Goal: Navigation & Orientation: Find specific page/section

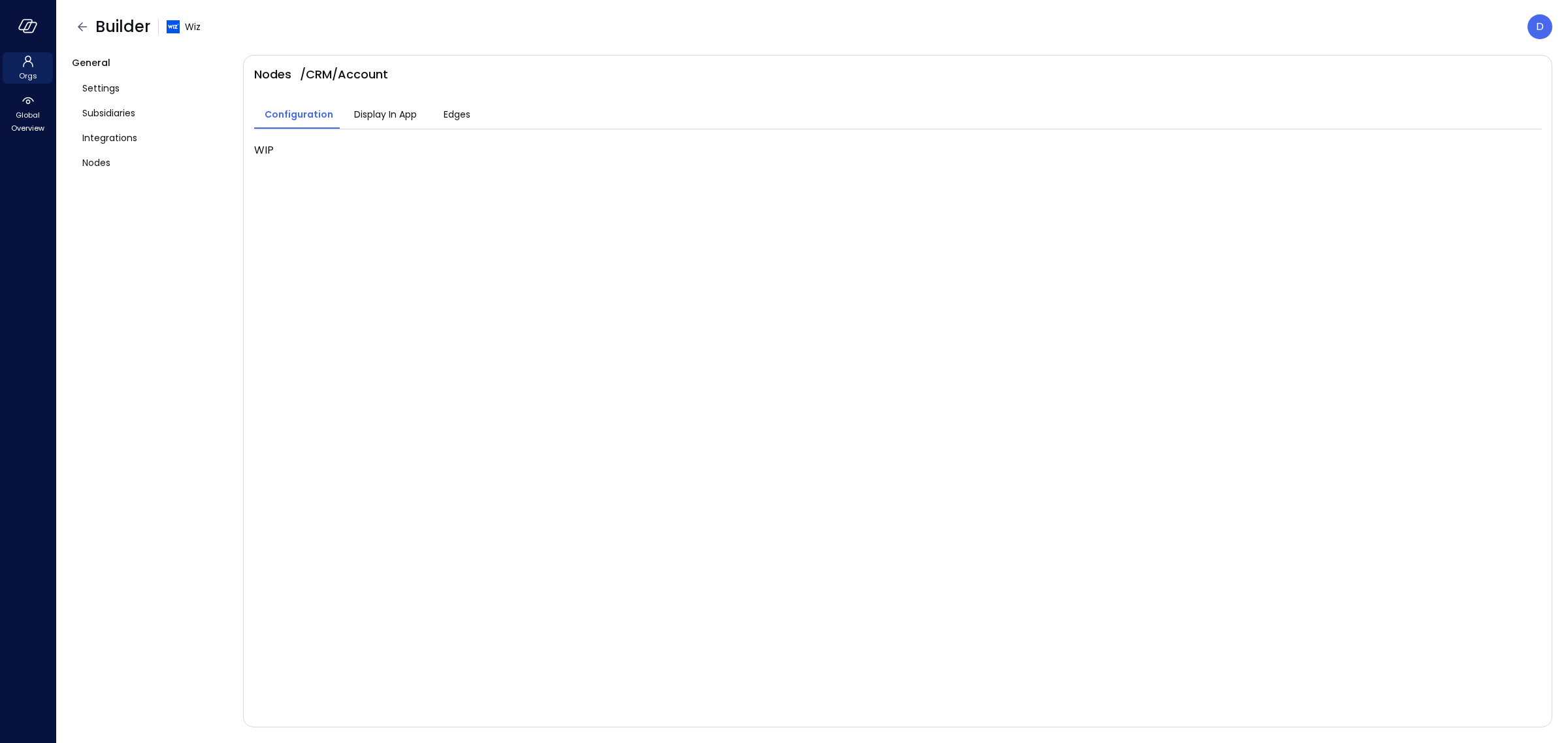
click at [140, 421] on div "General Settings Subsidiaries Integrations Nodes" at bounding box center [152, 391] width 161 height 673
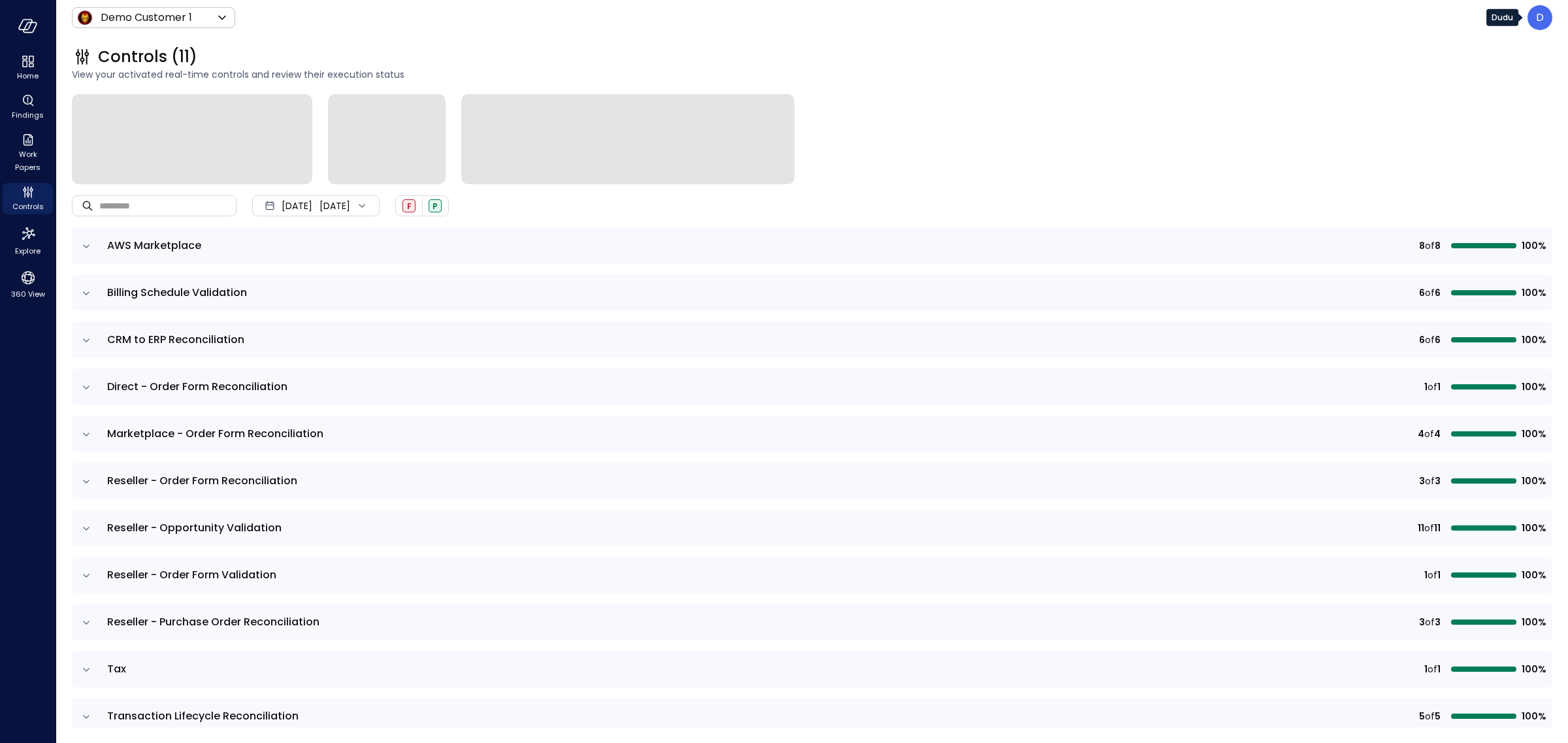
click at [1542, 14] on p "D" at bounding box center [1540, 18] width 8 height 16
click at [1442, 130] on li "Builder" at bounding box center [1486, 126] width 129 height 24
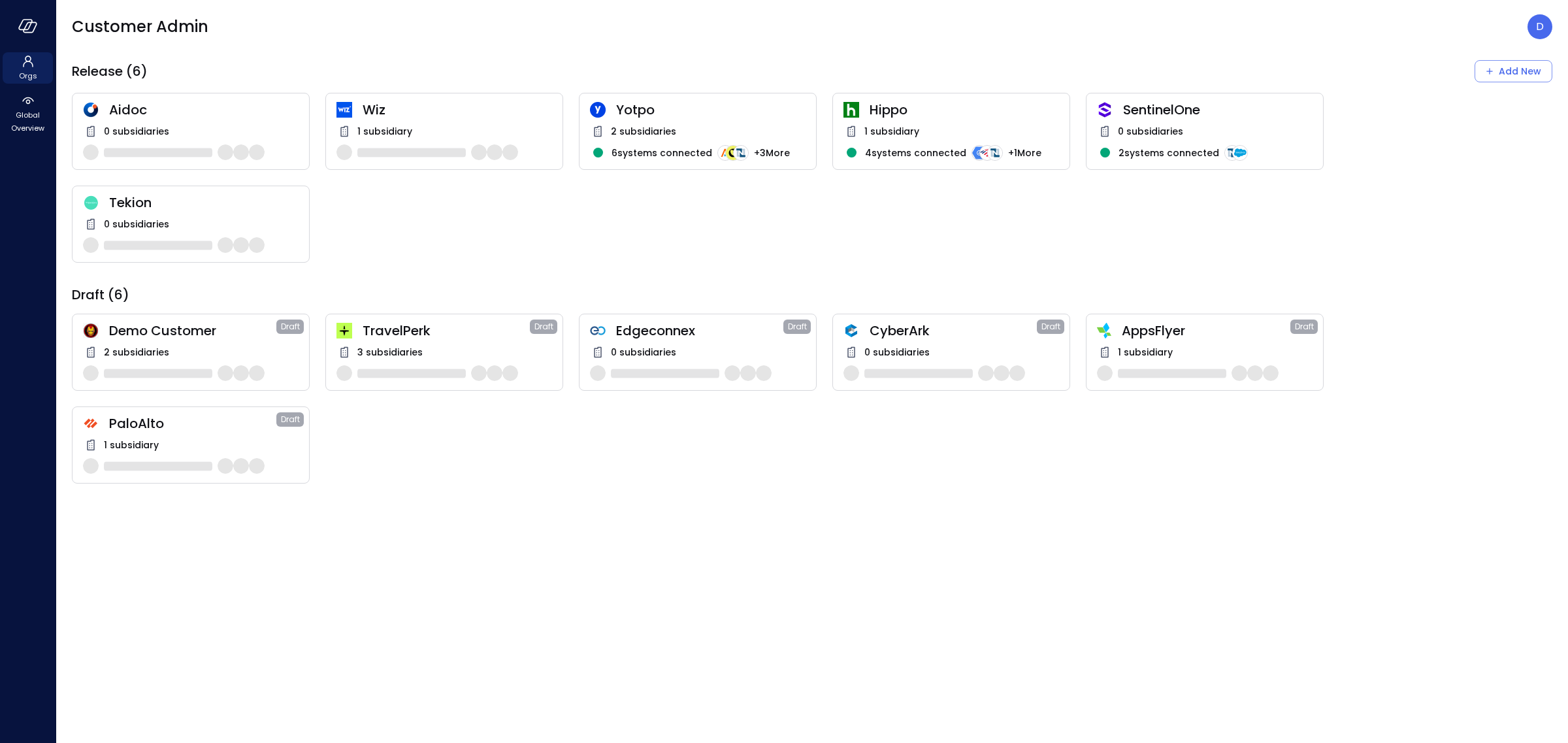
click at [381, 112] on span "Wiz" at bounding box center [457, 110] width 190 height 17
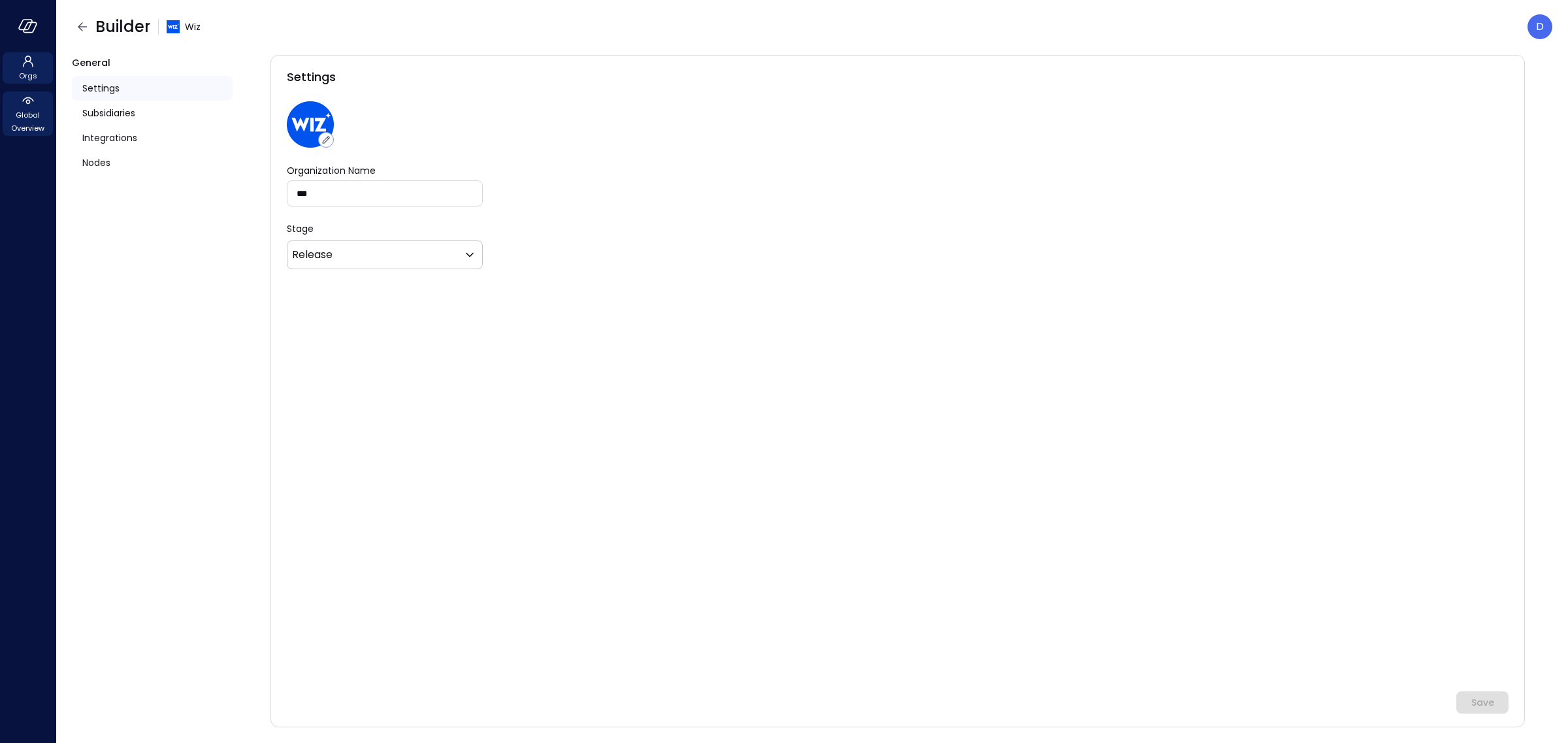
click at [32, 109] on span "Global Overview" at bounding box center [28, 122] width 40 height 26
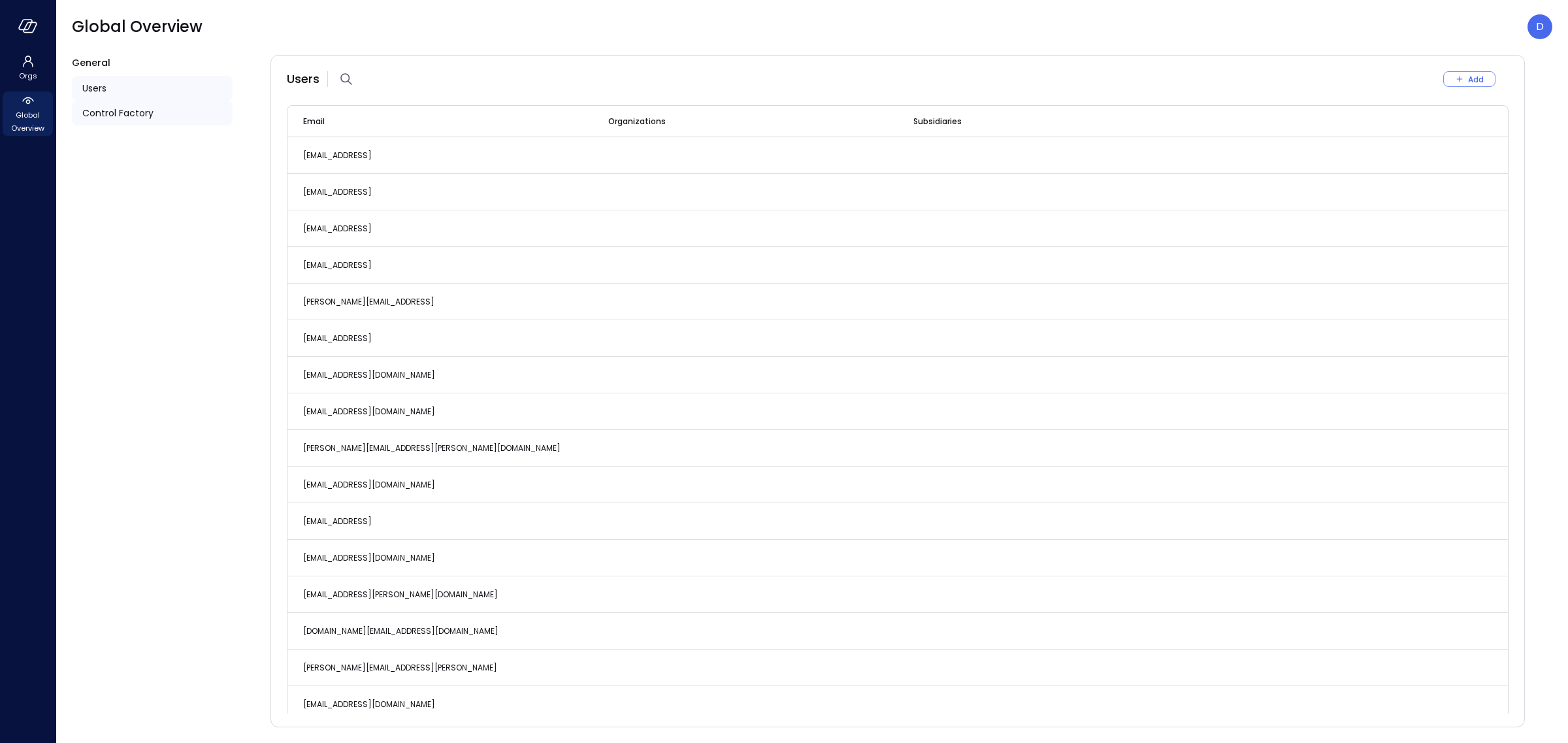
click at [109, 113] on span "Control Factory" at bounding box center [118, 113] width 71 height 14
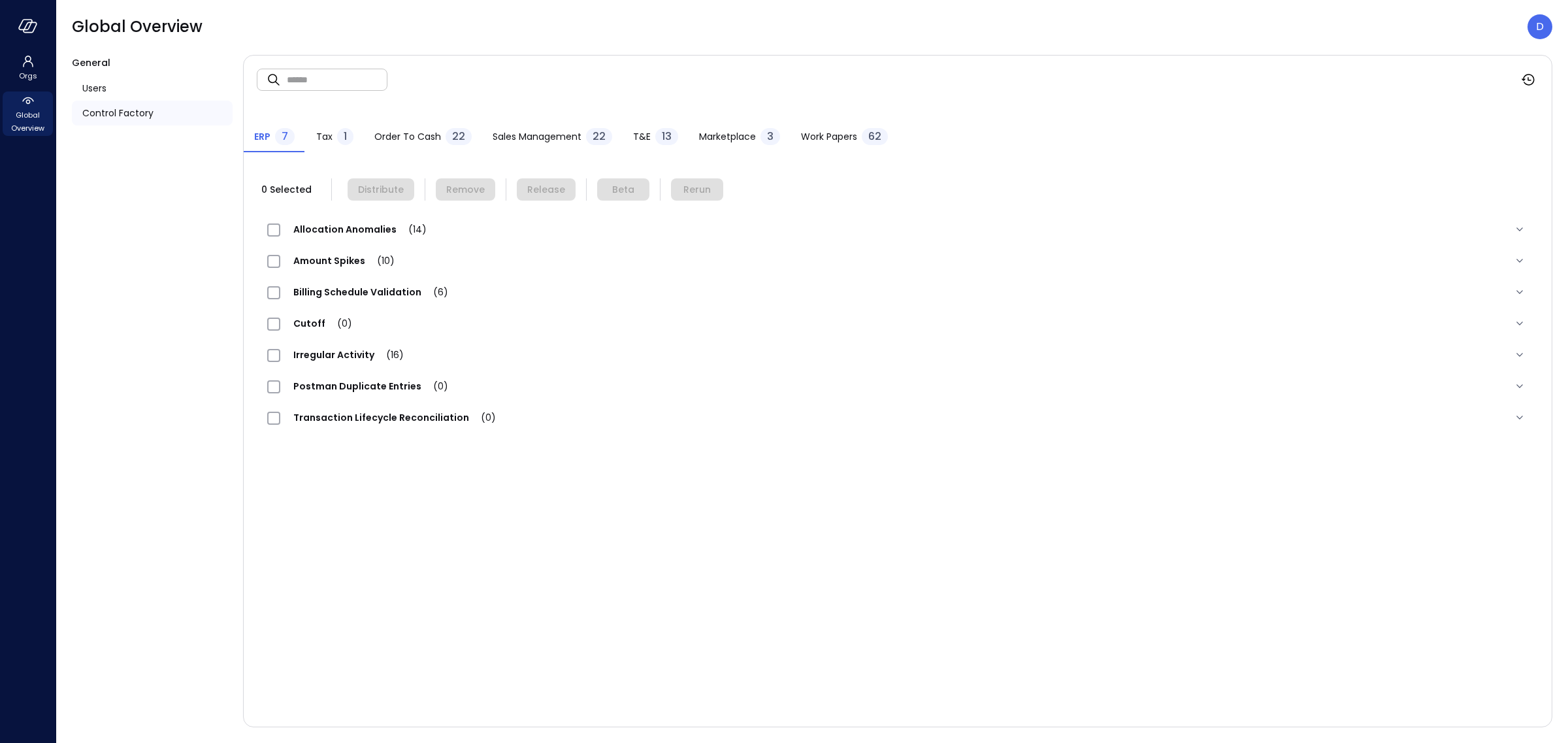
click at [422, 134] on span "Order to Cash" at bounding box center [407, 137] width 66 height 14
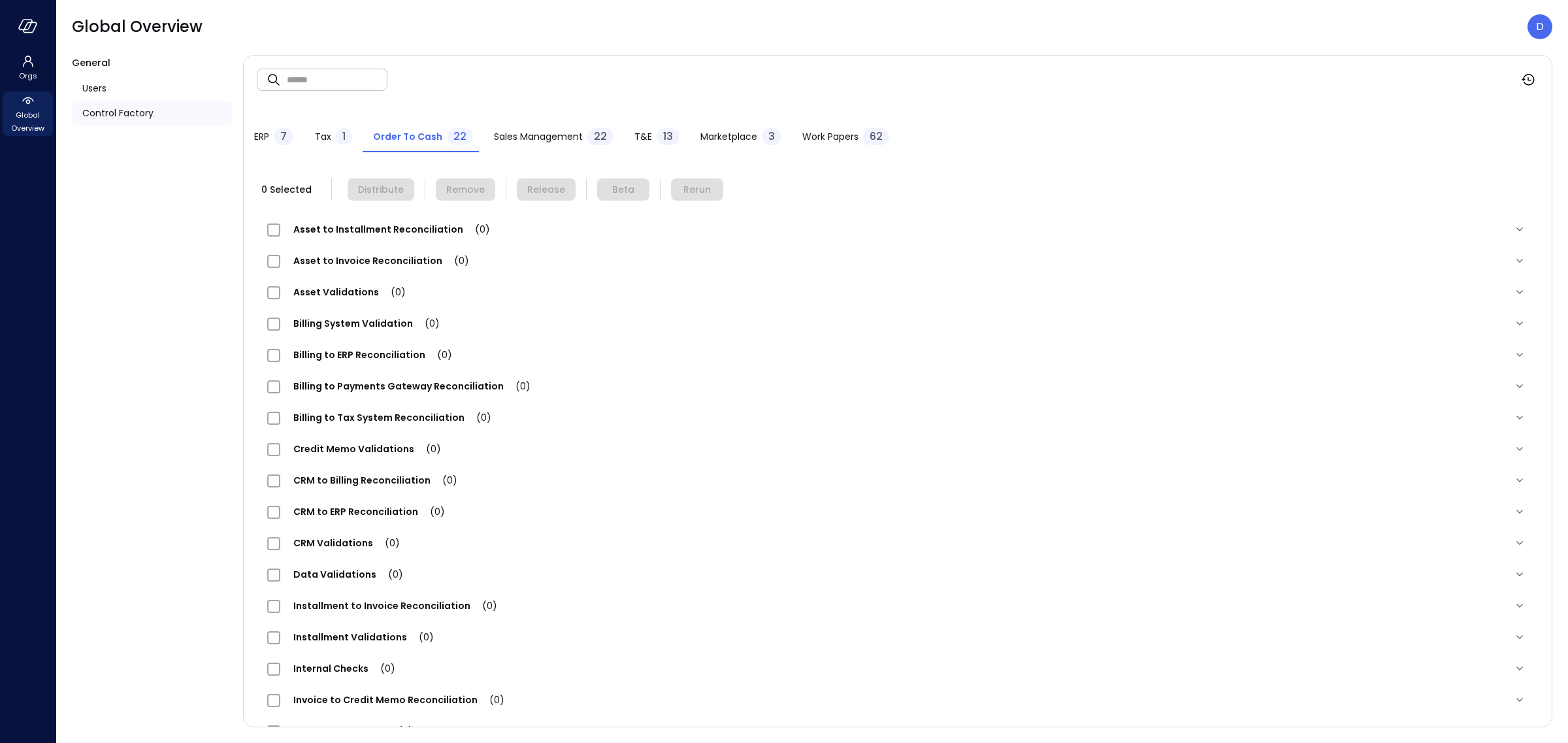
click at [565, 138] on span "Sales Management" at bounding box center [538, 137] width 89 height 14
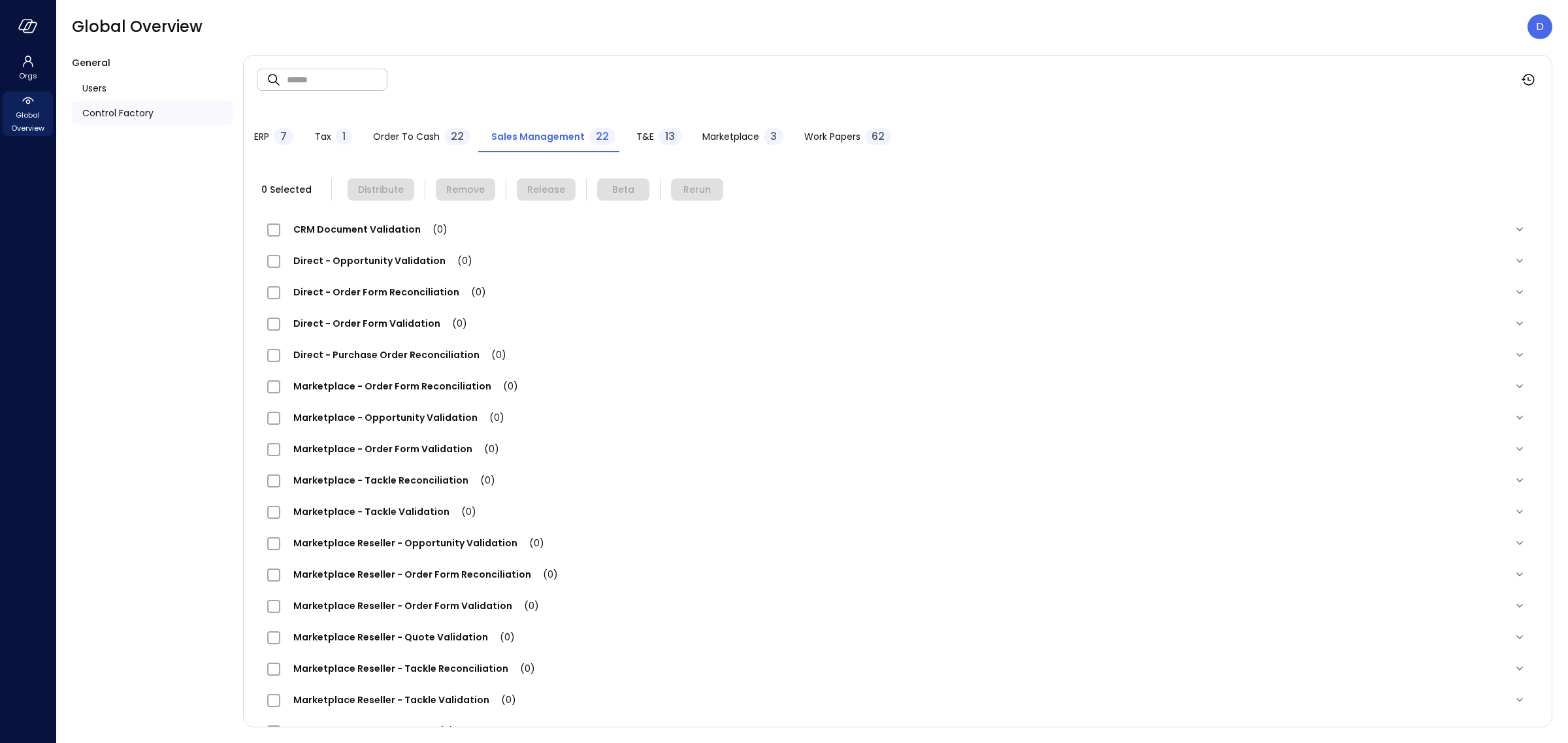
click at [697, 126] on button "Marketplace 3" at bounding box center [743, 138] width 102 height 29
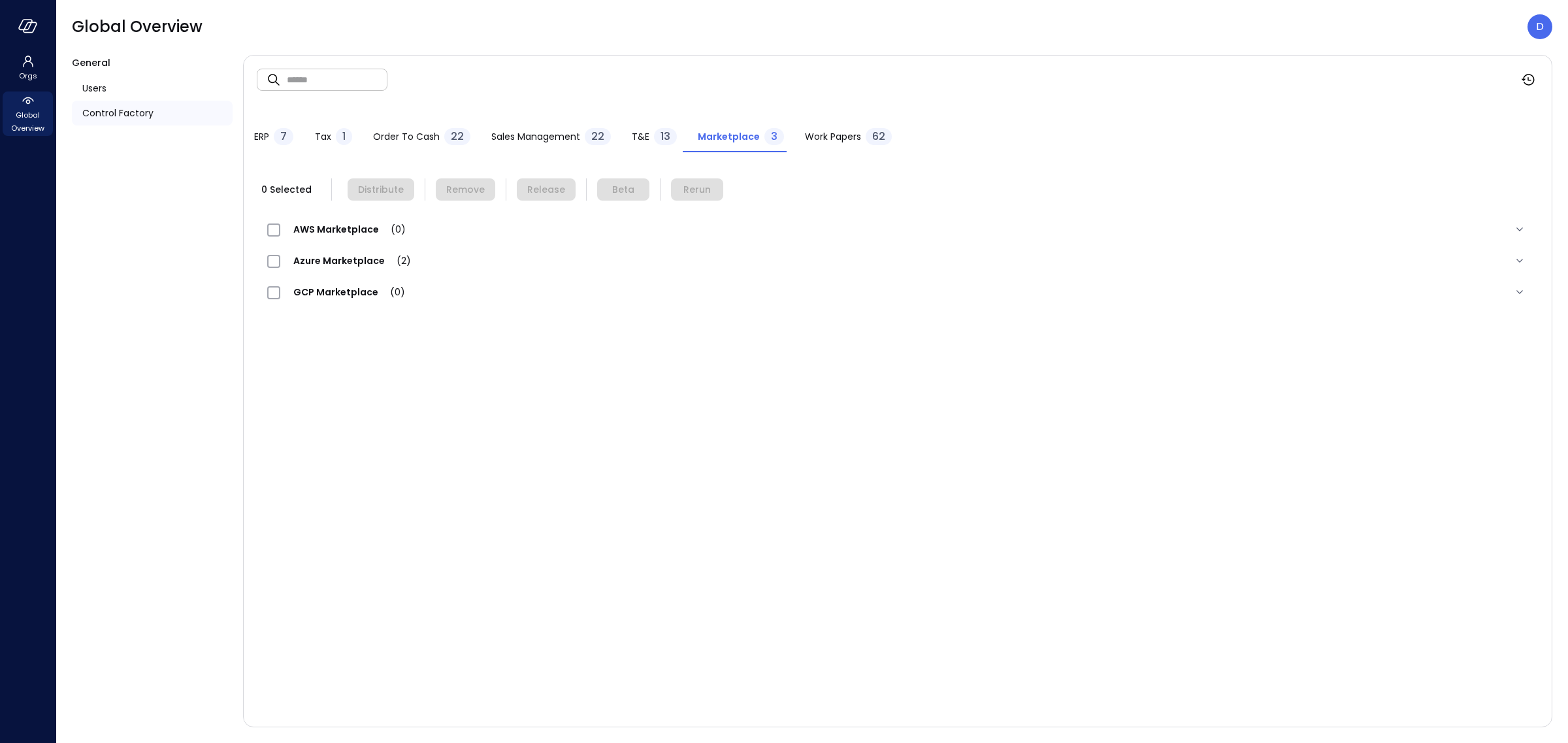
click at [416, 140] on span "Order to Cash" at bounding box center [406, 137] width 66 height 14
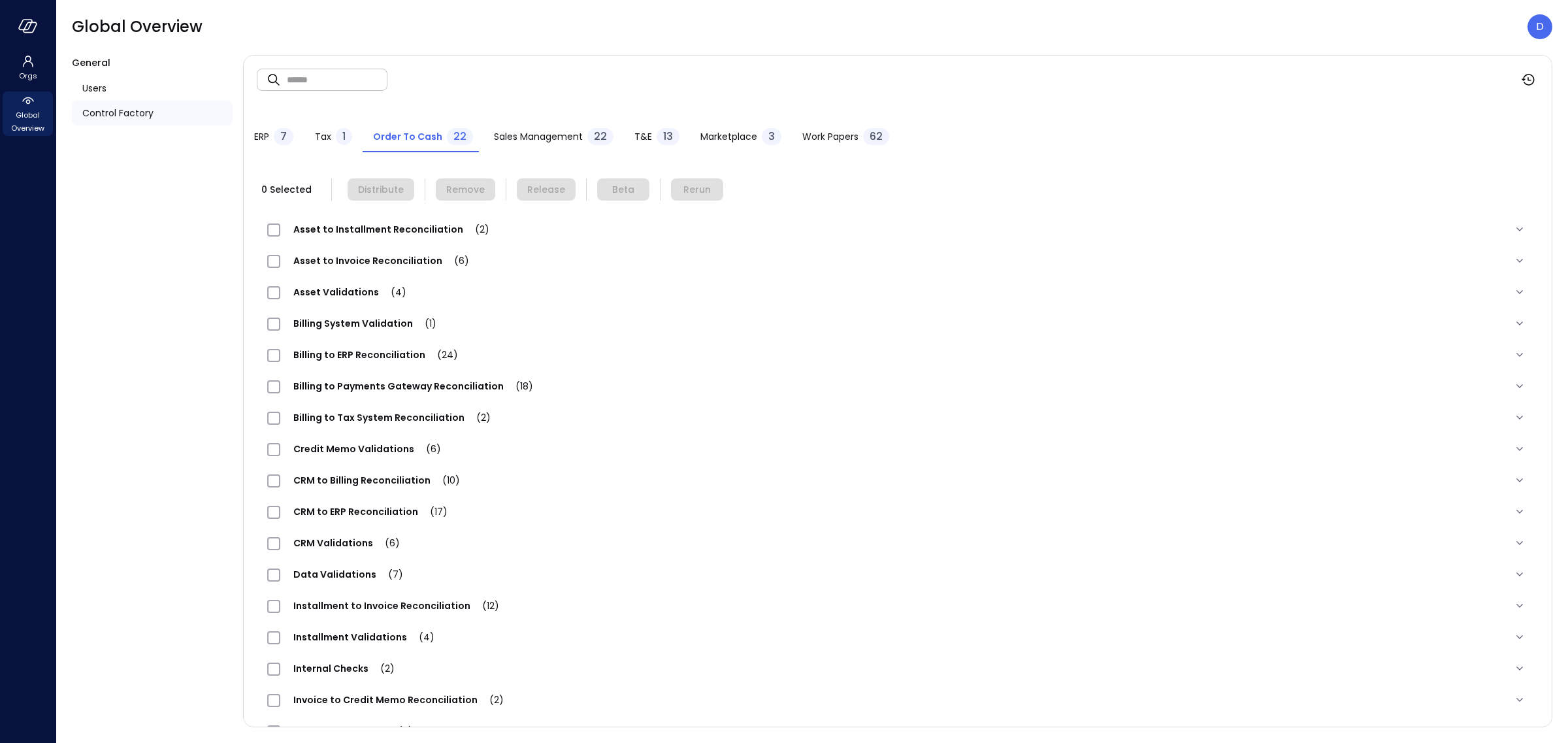
click at [359, 263] on span "Asset to Invoice Reconciliation (6)" at bounding box center [381, 261] width 202 height 13
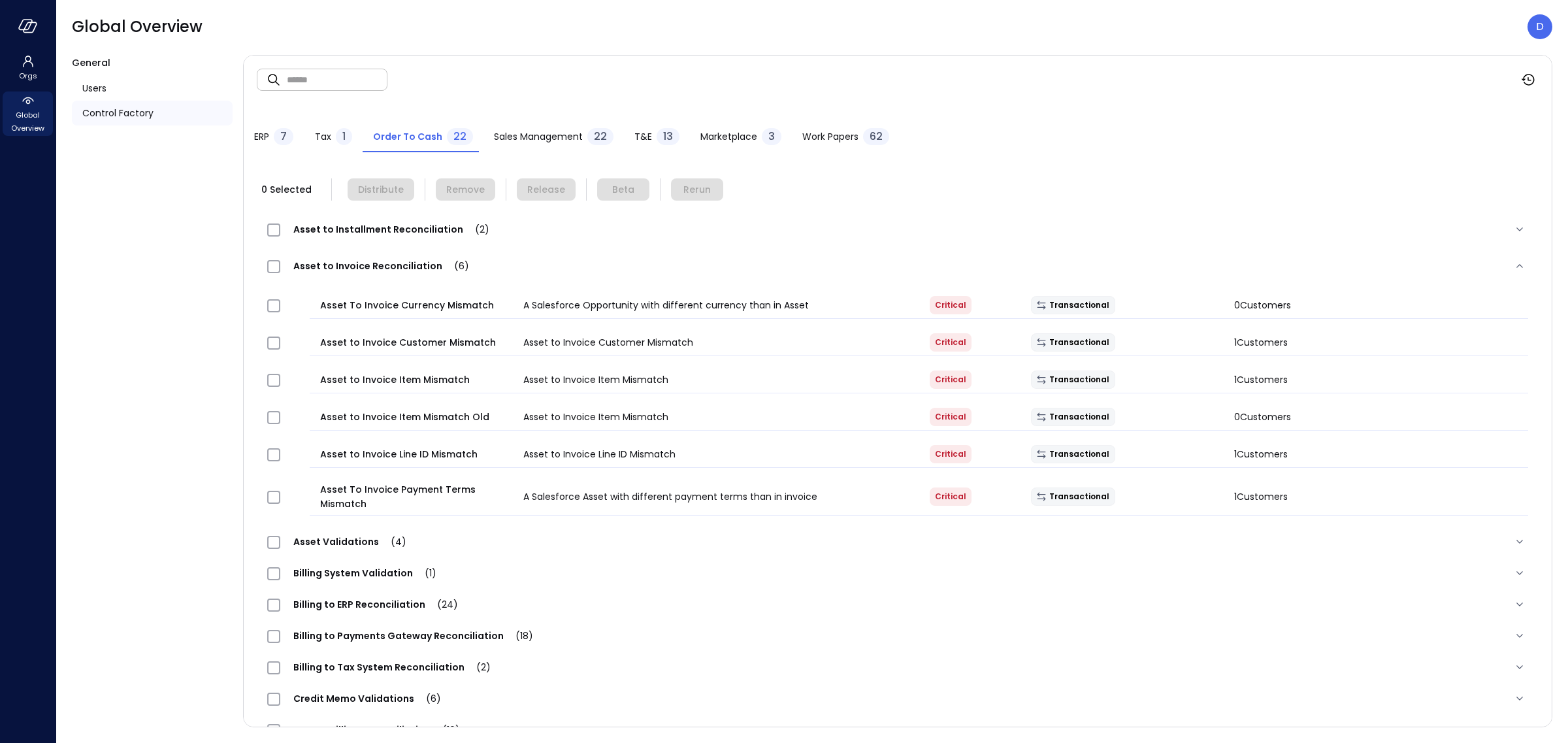
click at [1217, 44] on header "Global Overview D" at bounding box center [812, 26] width 1512 height 53
click at [1538, 34] on p "D" at bounding box center [1540, 27] width 8 height 16
click at [1459, 139] on li "Builder" at bounding box center [1486, 135] width 129 height 24
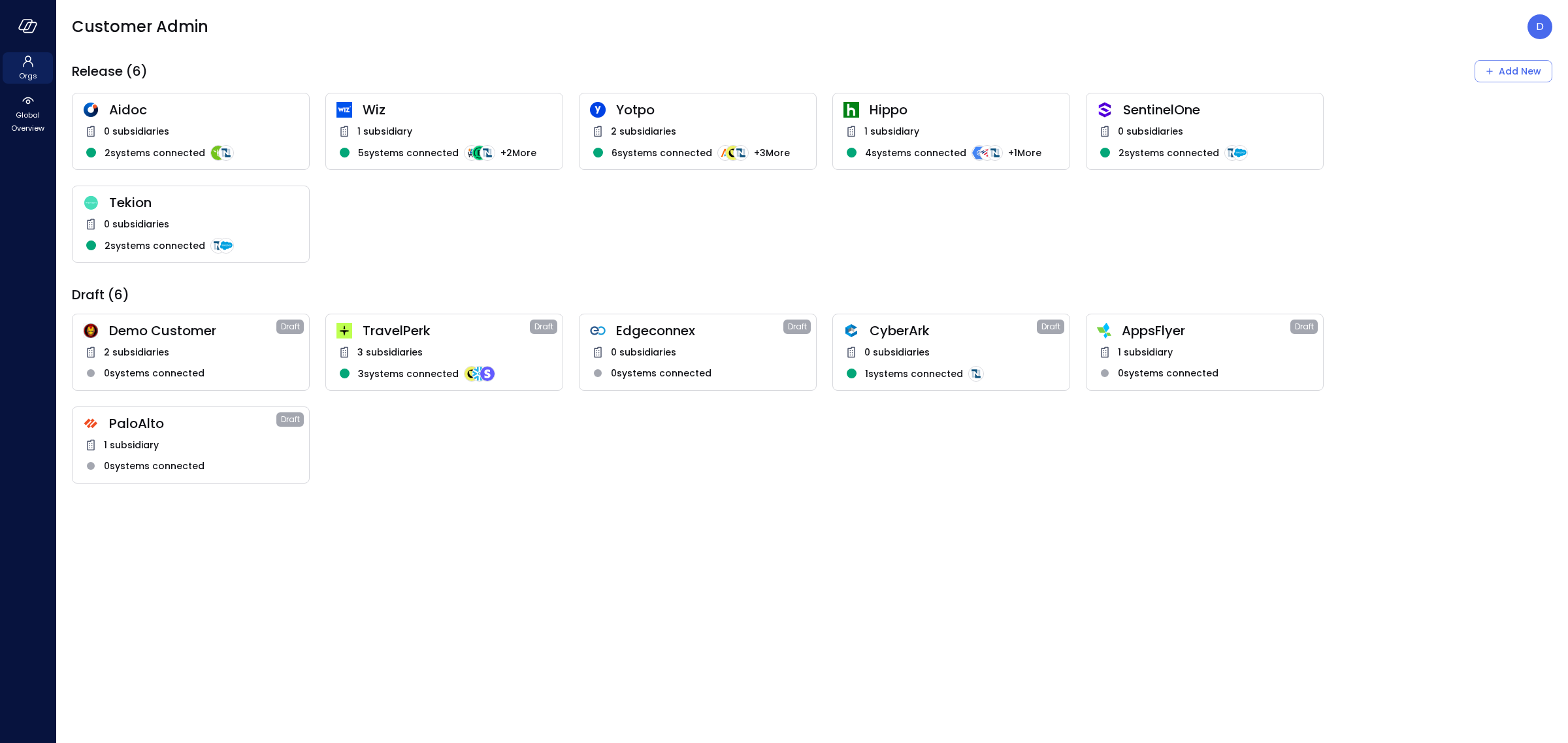
click at [408, 97] on div "Wiz 1 subsidiary 5 systems connected + 2 More" at bounding box center [444, 131] width 238 height 77
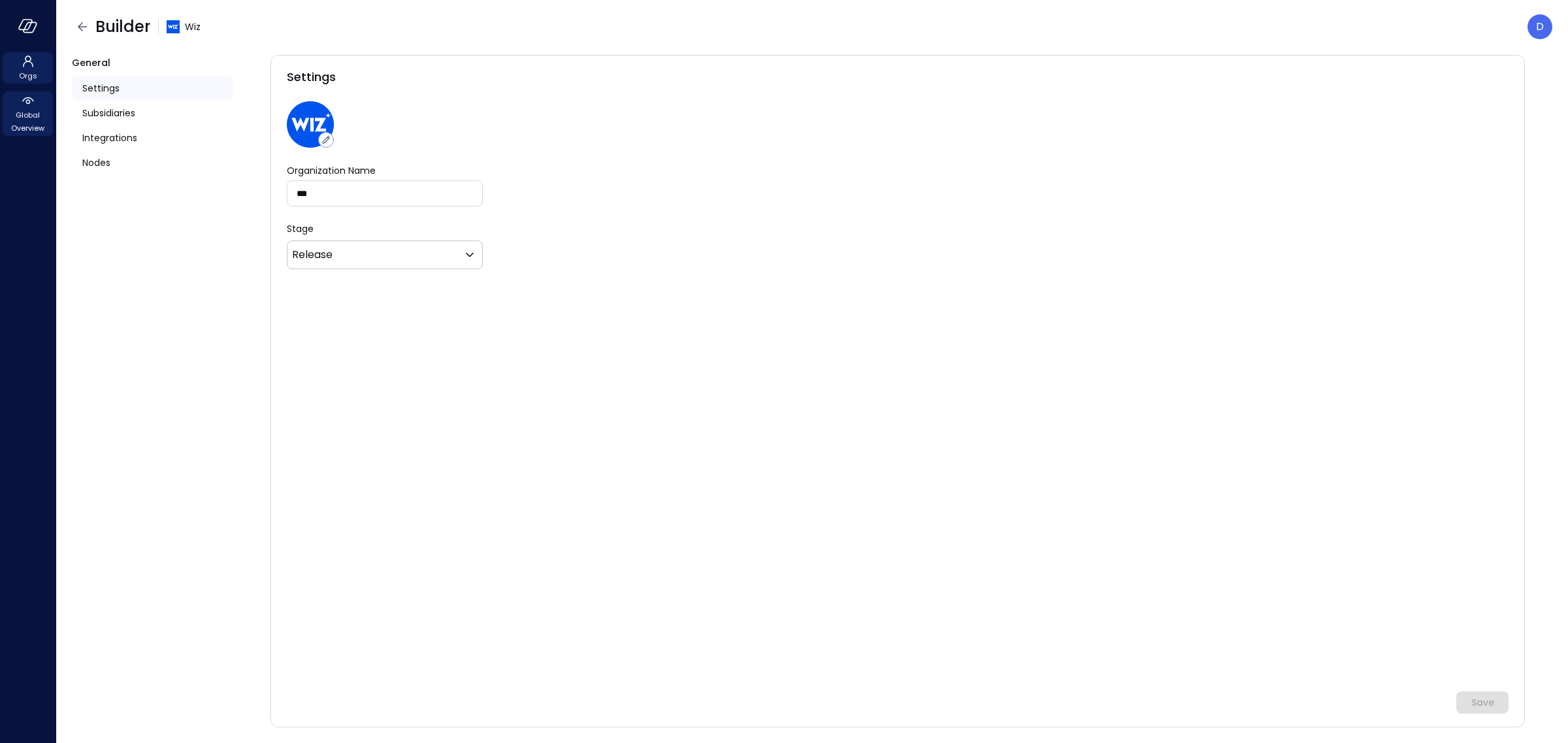
click at [18, 110] on span "Global Overview" at bounding box center [28, 122] width 40 height 26
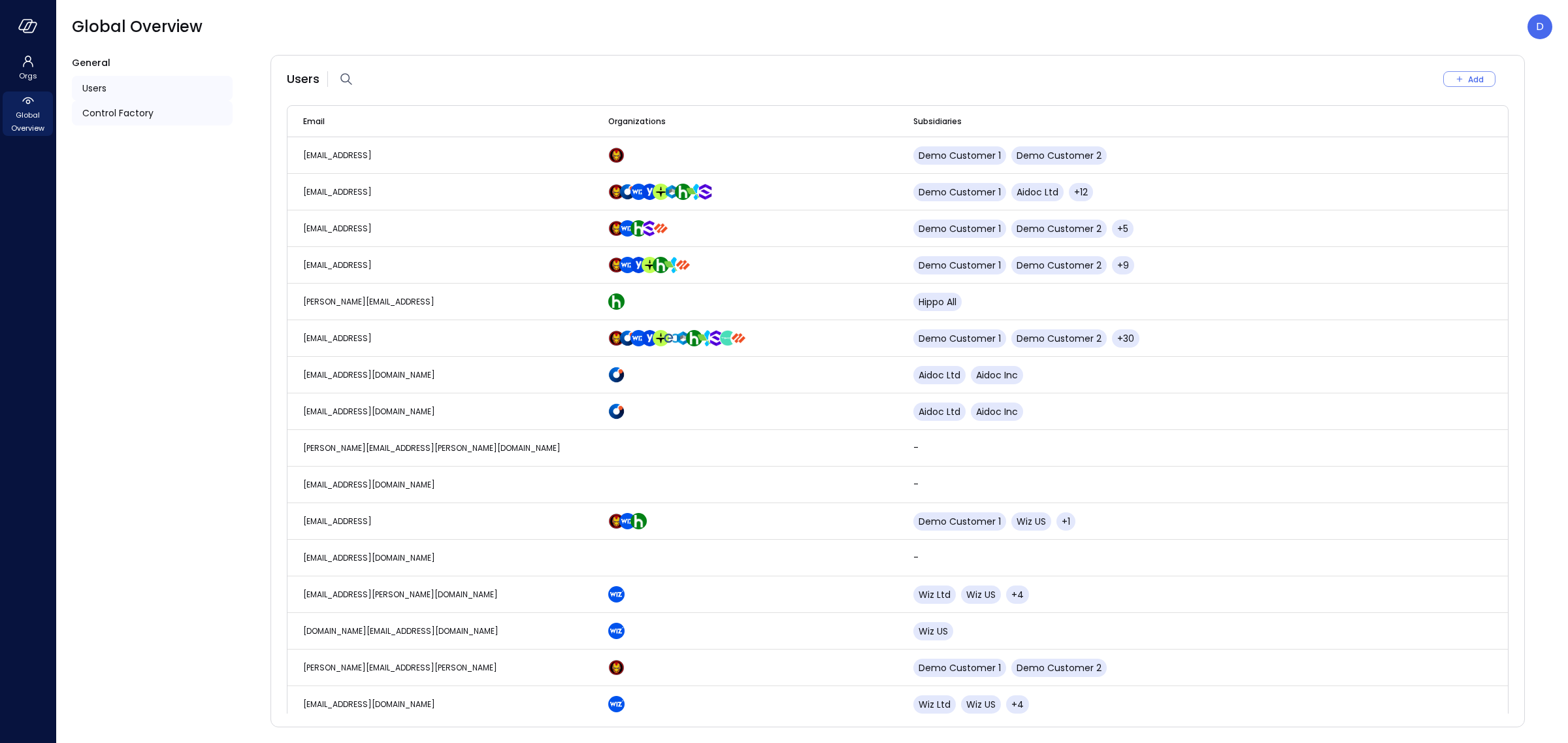
click at [143, 111] on span "Control Factory" at bounding box center [118, 113] width 71 height 14
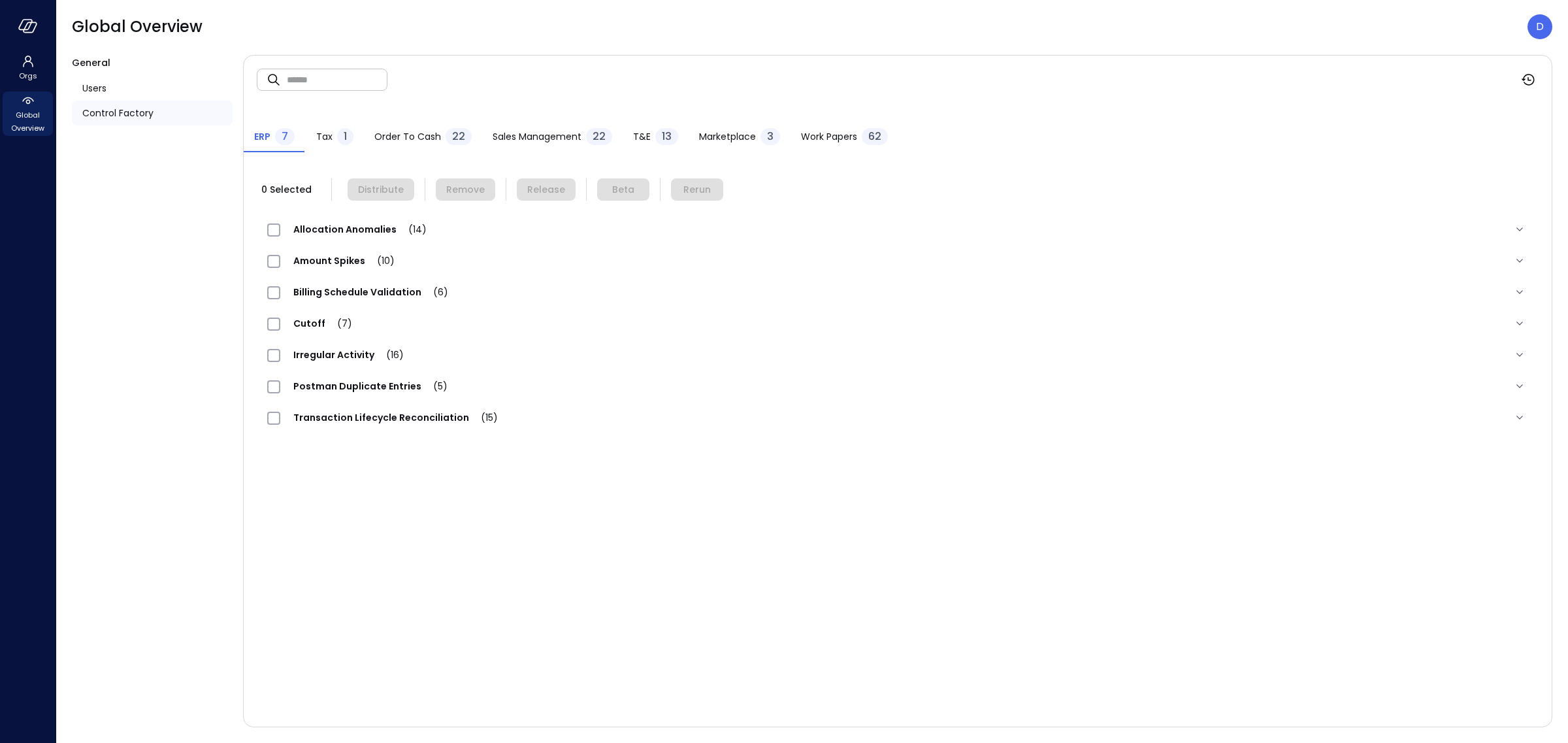
click at [322, 266] on span "Amount Spikes (10)" at bounding box center [344, 261] width 128 height 13
